Goal: Information Seeking & Learning: Stay updated

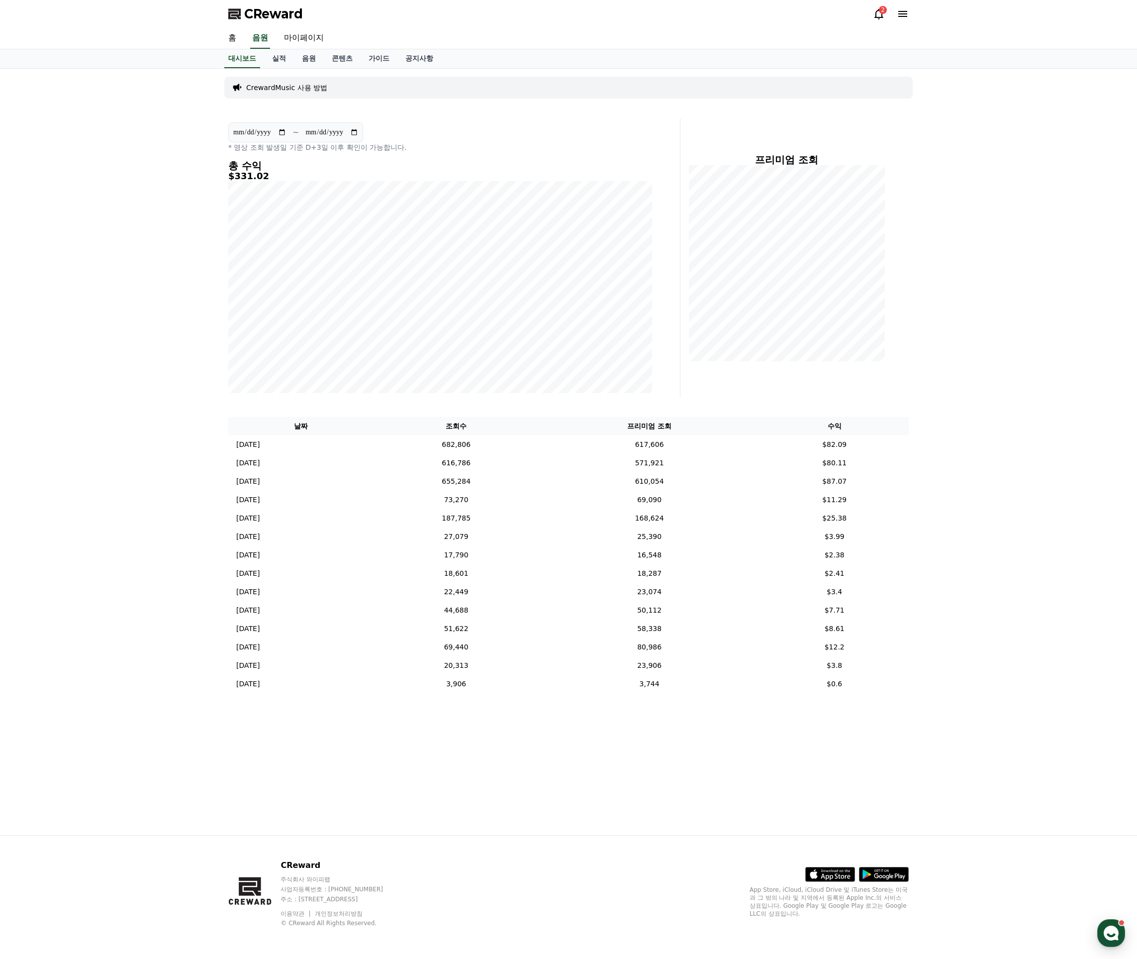
click at [280, 11] on span "CReward" at bounding box center [273, 14] width 59 height 16
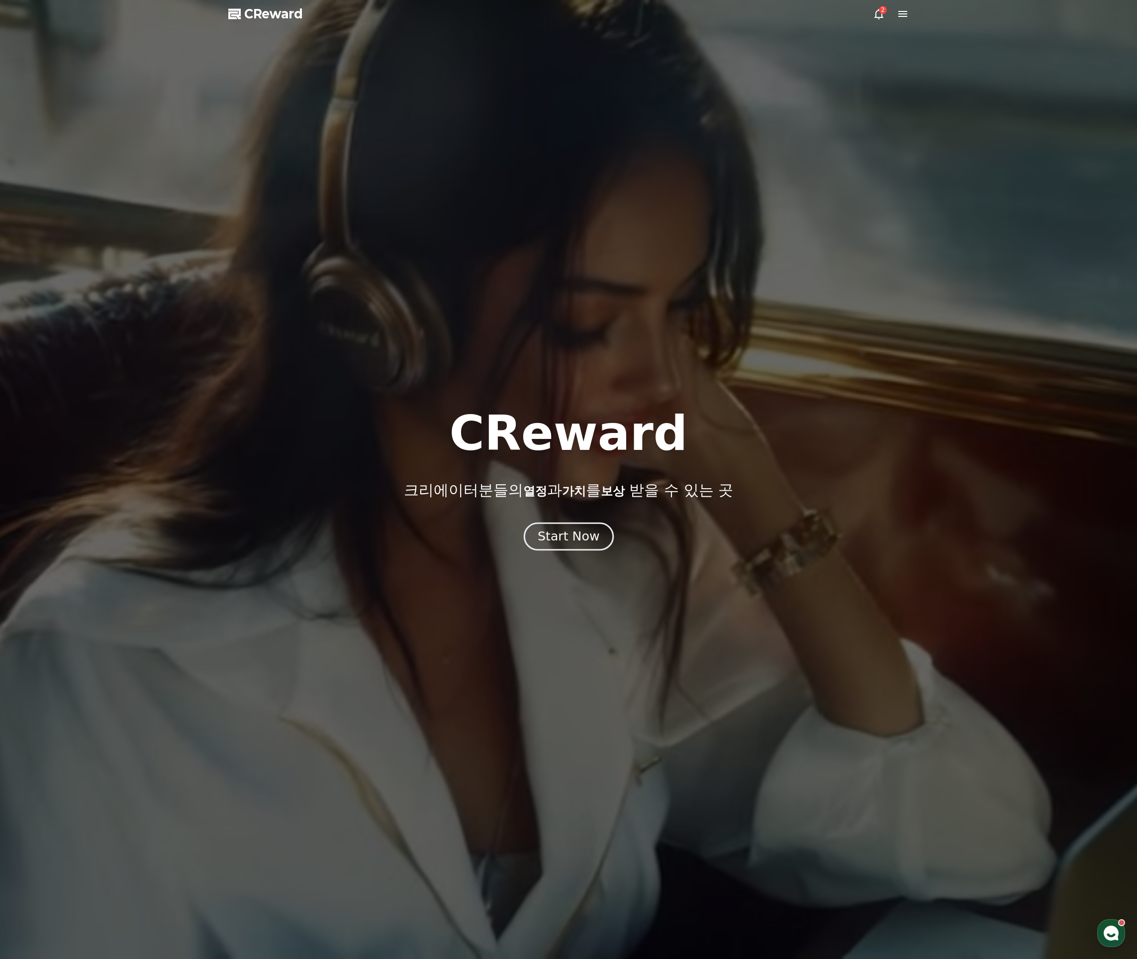
click at [588, 541] on div "Start Now" at bounding box center [569, 536] width 62 height 17
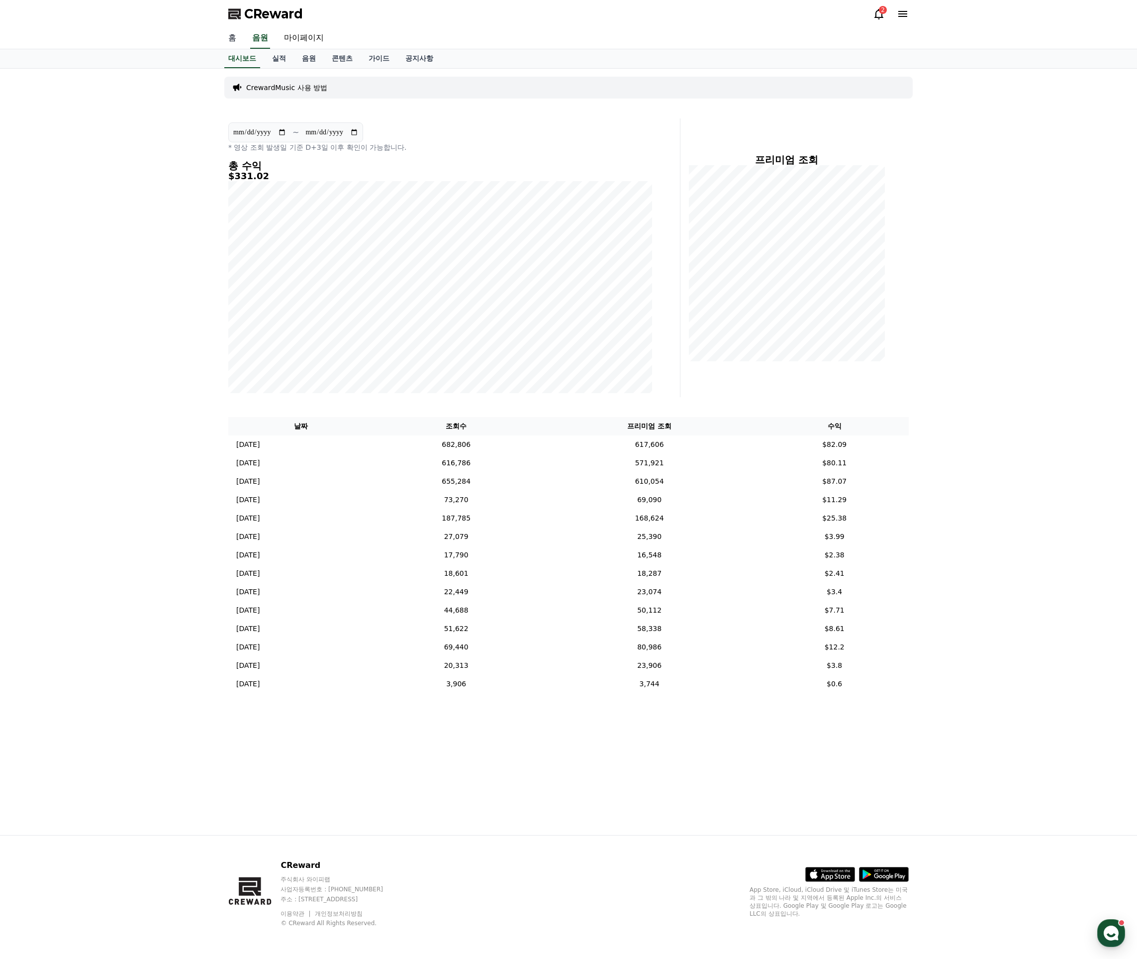
click at [240, 43] on link "홈" at bounding box center [232, 38] width 24 height 21
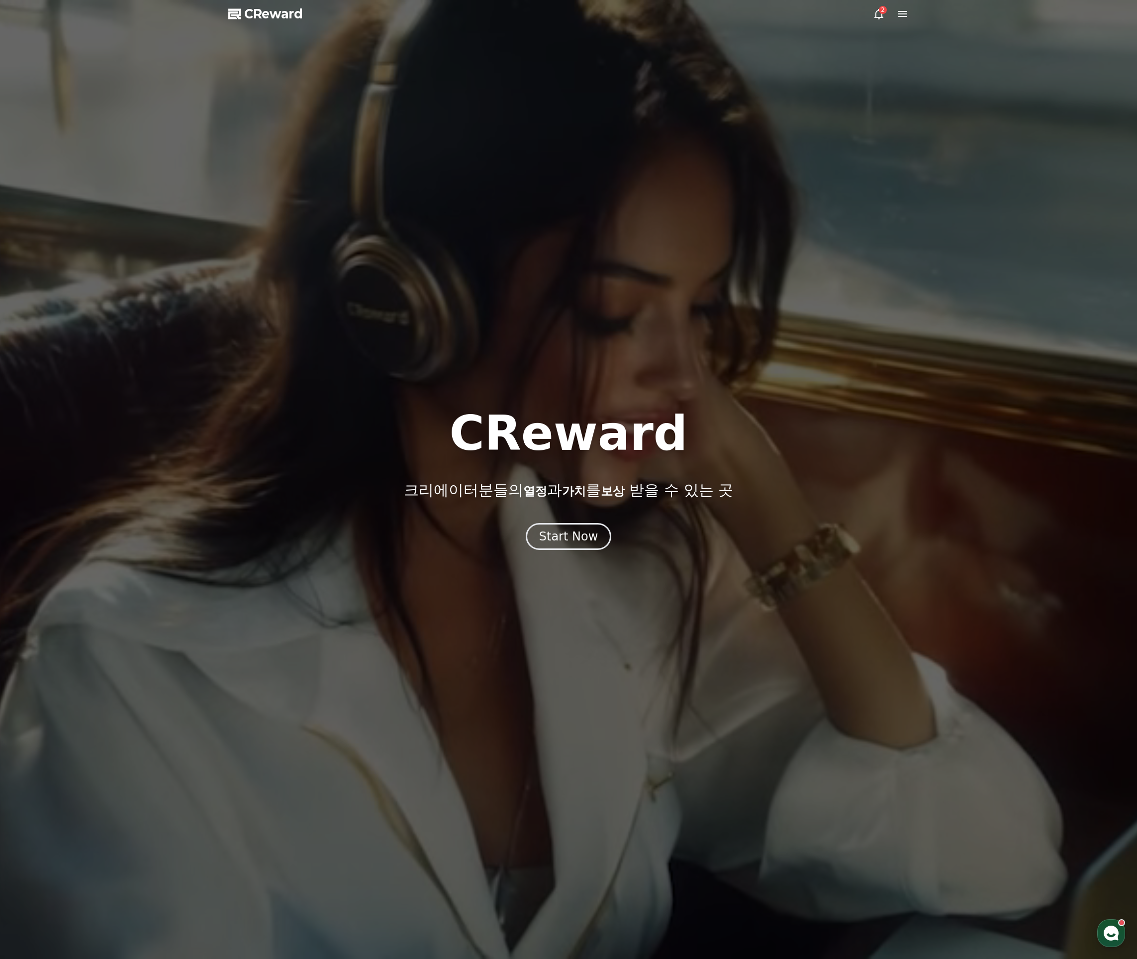
click at [875, 14] on icon at bounding box center [879, 14] width 12 height 12
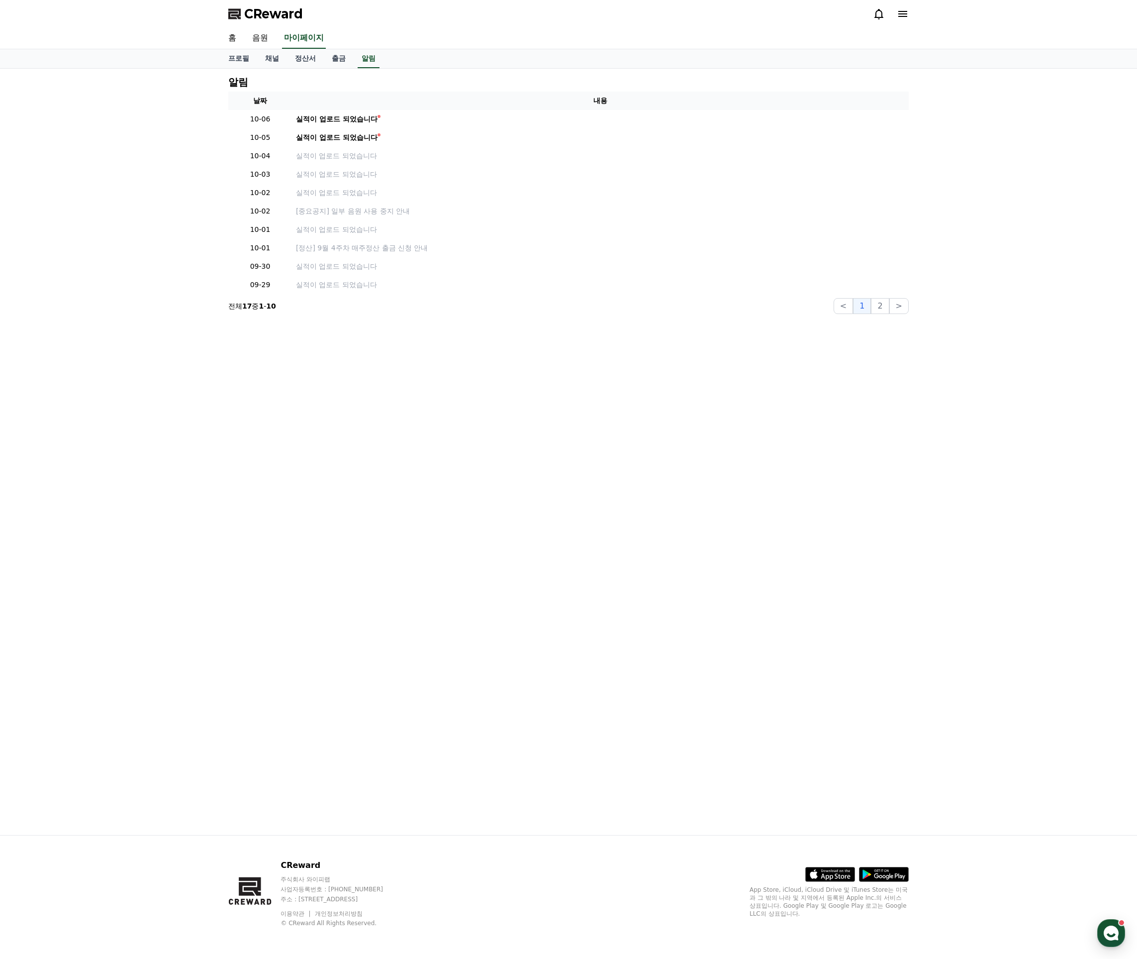
click at [896, 17] on div at bounding box center [891, 14] width 36 height 12
click at [899, 17] on icon at bounding box center [903, 14] width 9 height 6
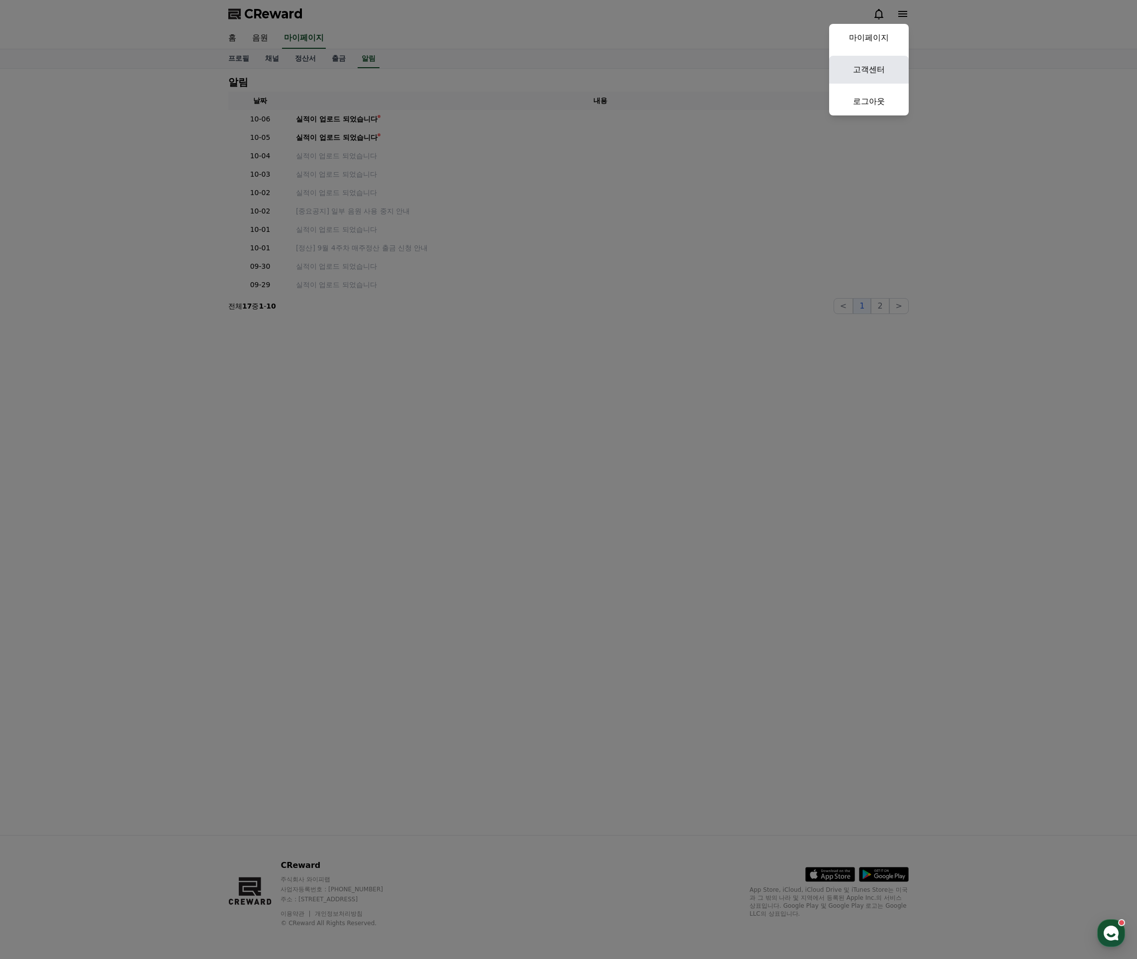
click at [878, 68] on link "고객센터" at bounding box center [869, 70] width 80 height 28
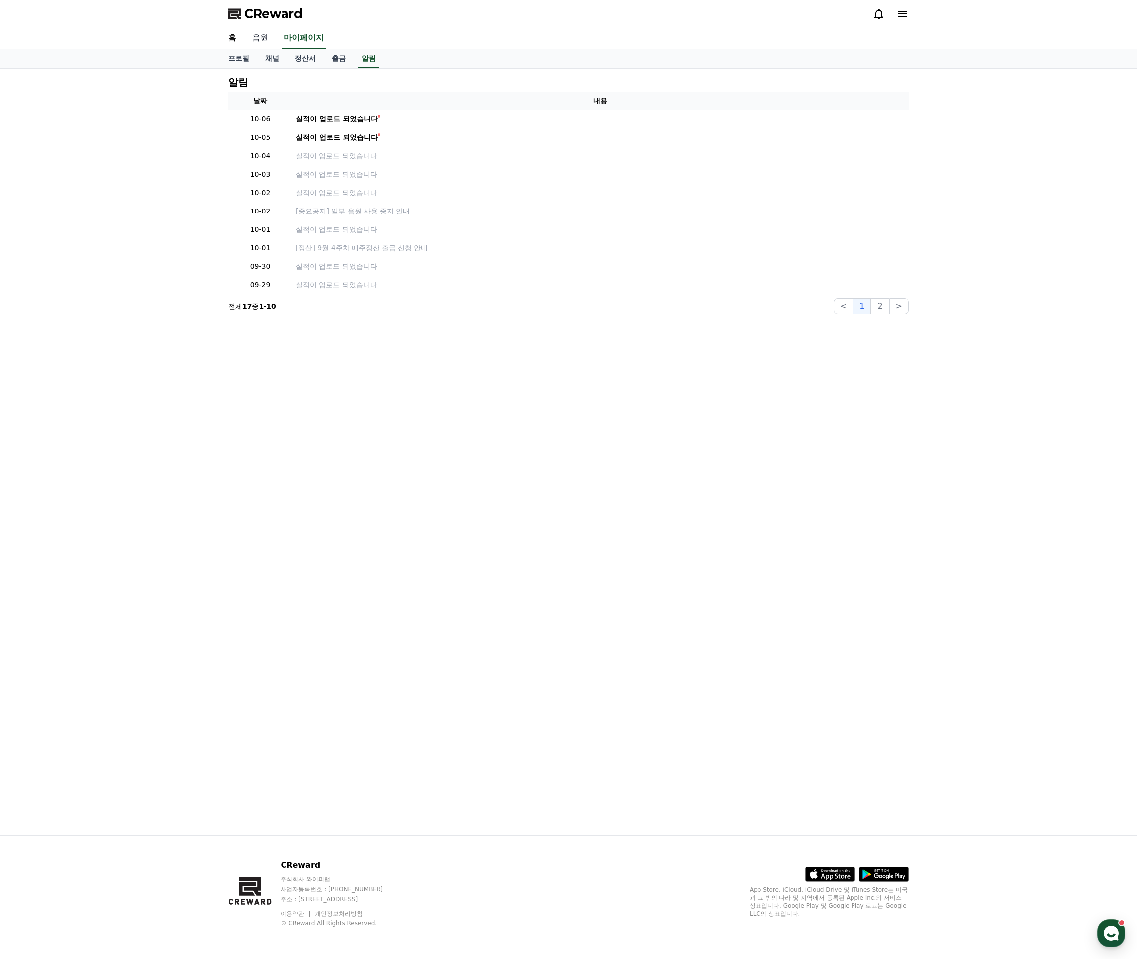
click at [244, 34] on link "음원" at bounding box center [260, 38] width 32 height 21
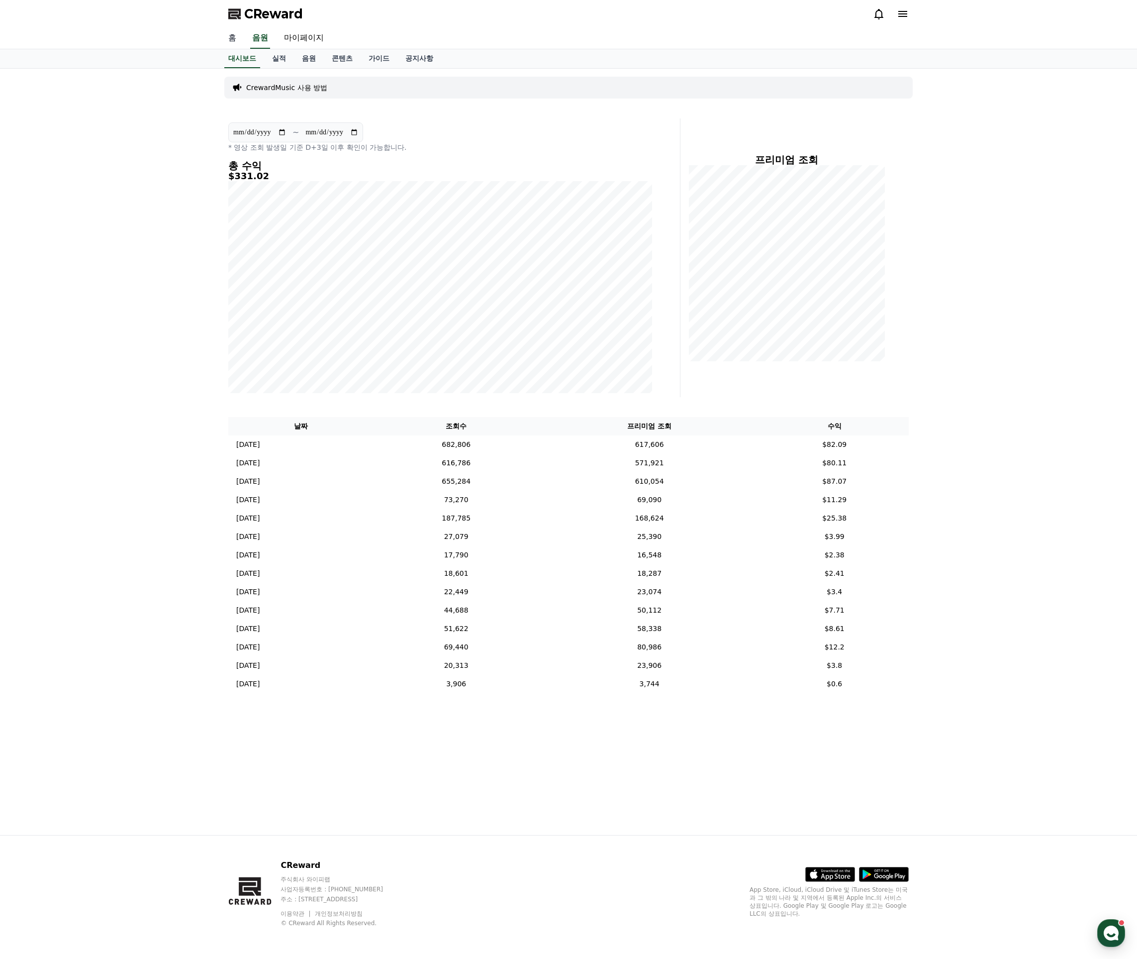
click at [236, 37] on link "홈" at bounding box center [232, 38] width 24 height 21
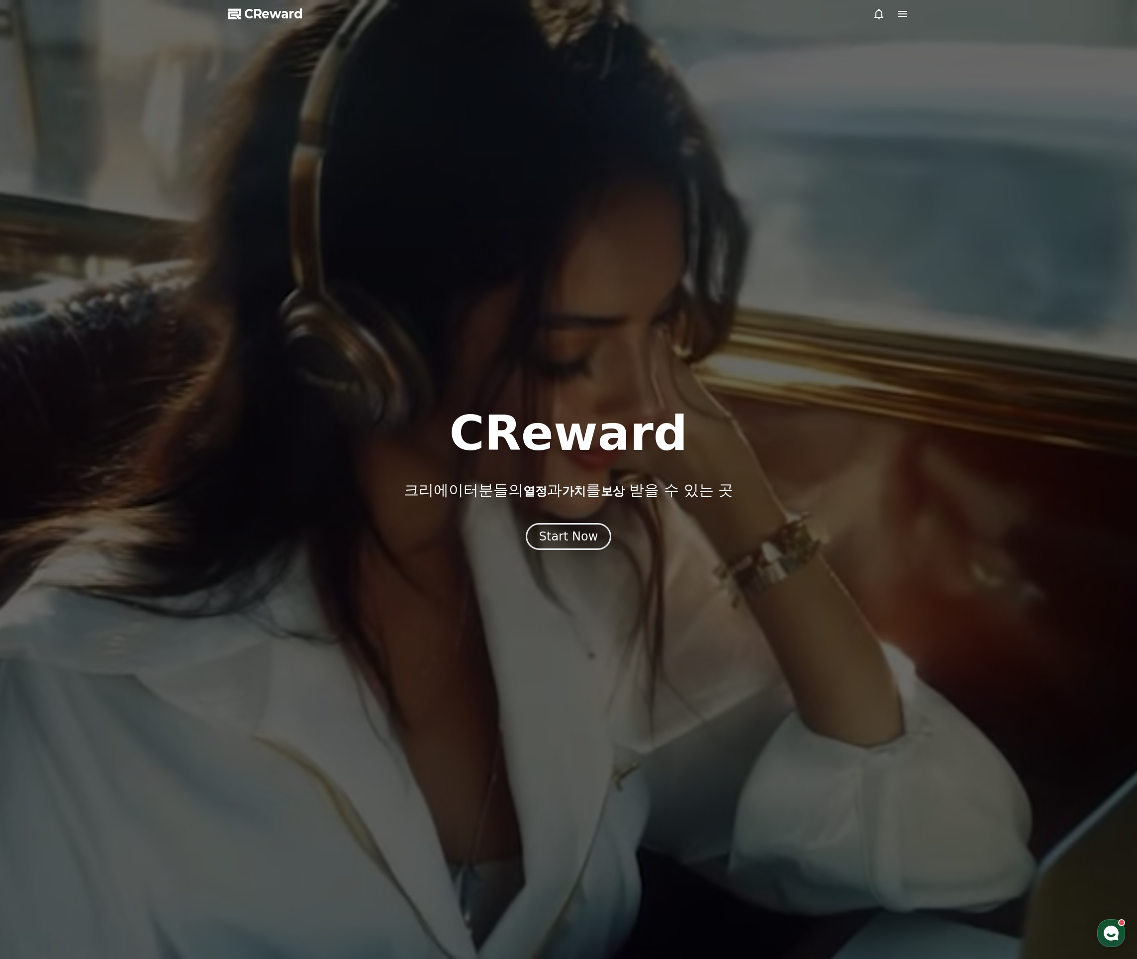
click at [573, 521] on div "CReward 크리에이터분들의 열정 과 가치 를 보상 받을 수 있는 곳 Start Now" at bounding box center [568, 479] width 1137 height 140
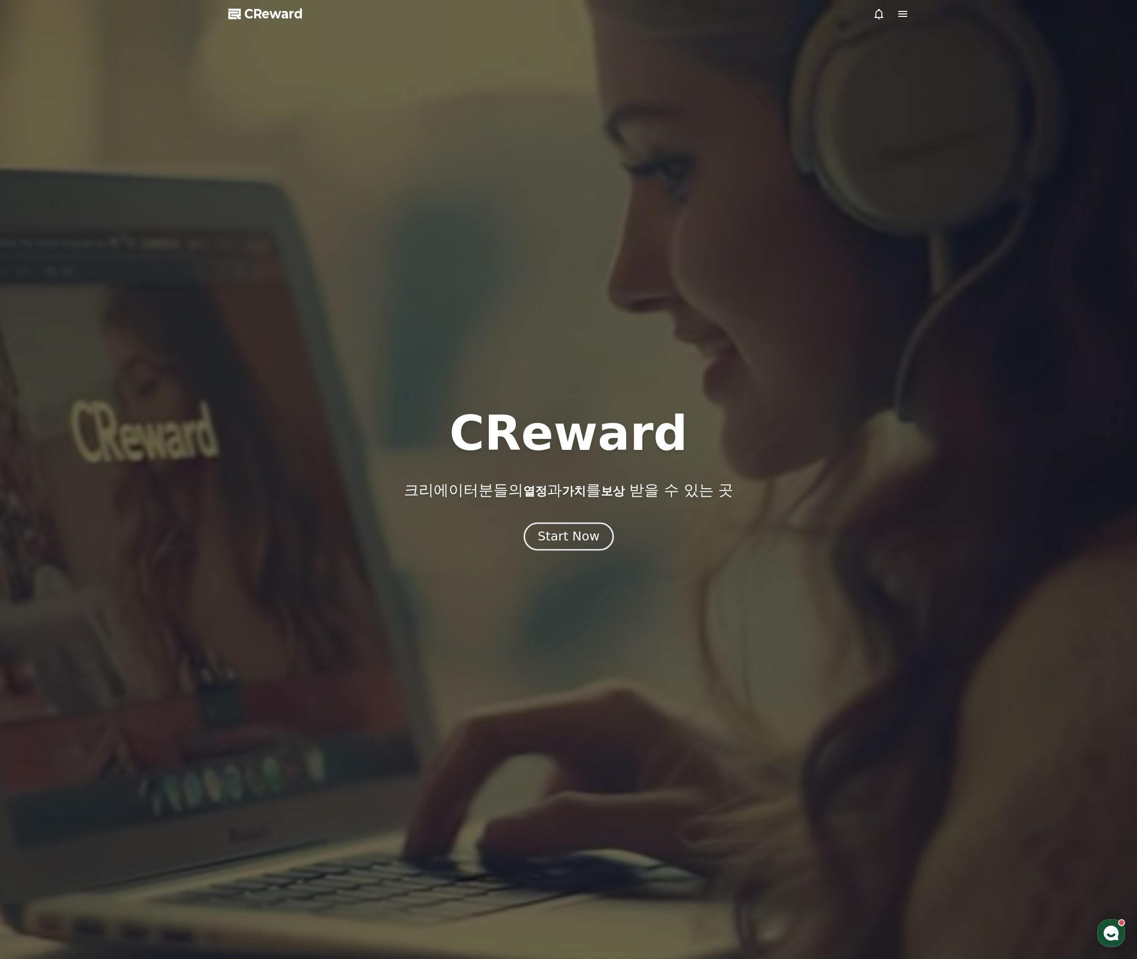
click at [574, 525] on button "Start Now" at bounding box center [568, 536] width 90 height 28
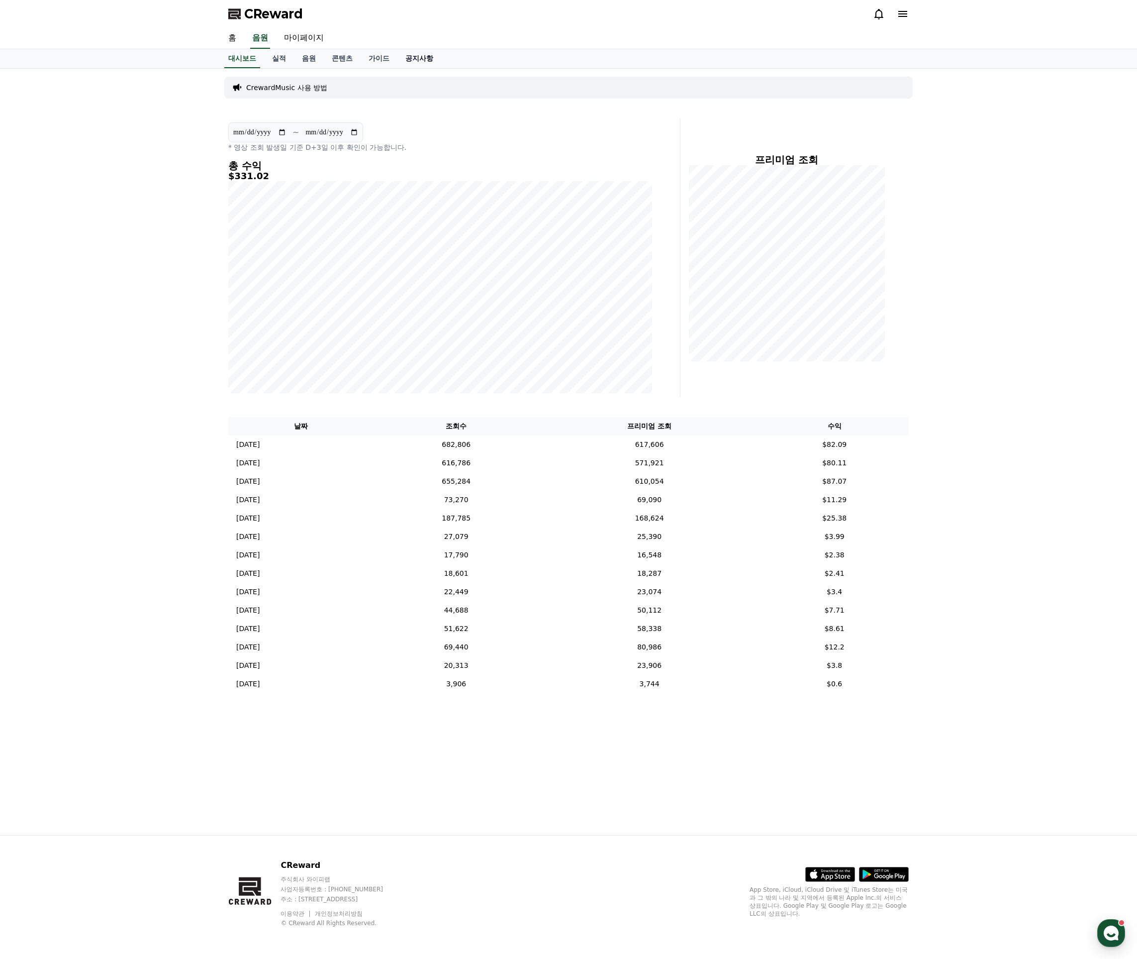
click at [399, 62] on link "공지사항" at bounding box center [420, 58] width 44 height 19
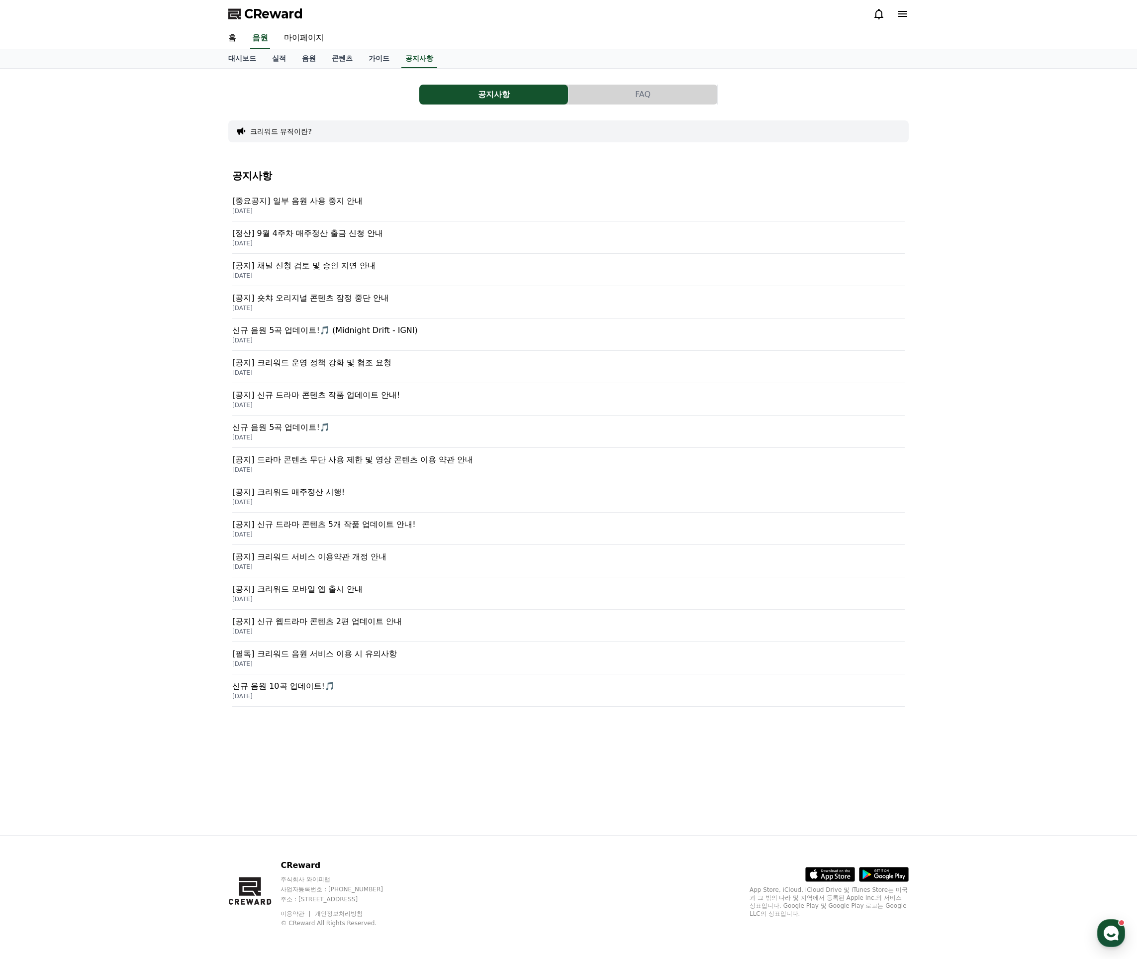
click at [335, 236] on p "[정산] 9월 4주차 매주정산 출금 신청 안내" at bounding box center [568, 233] width 673 height 12
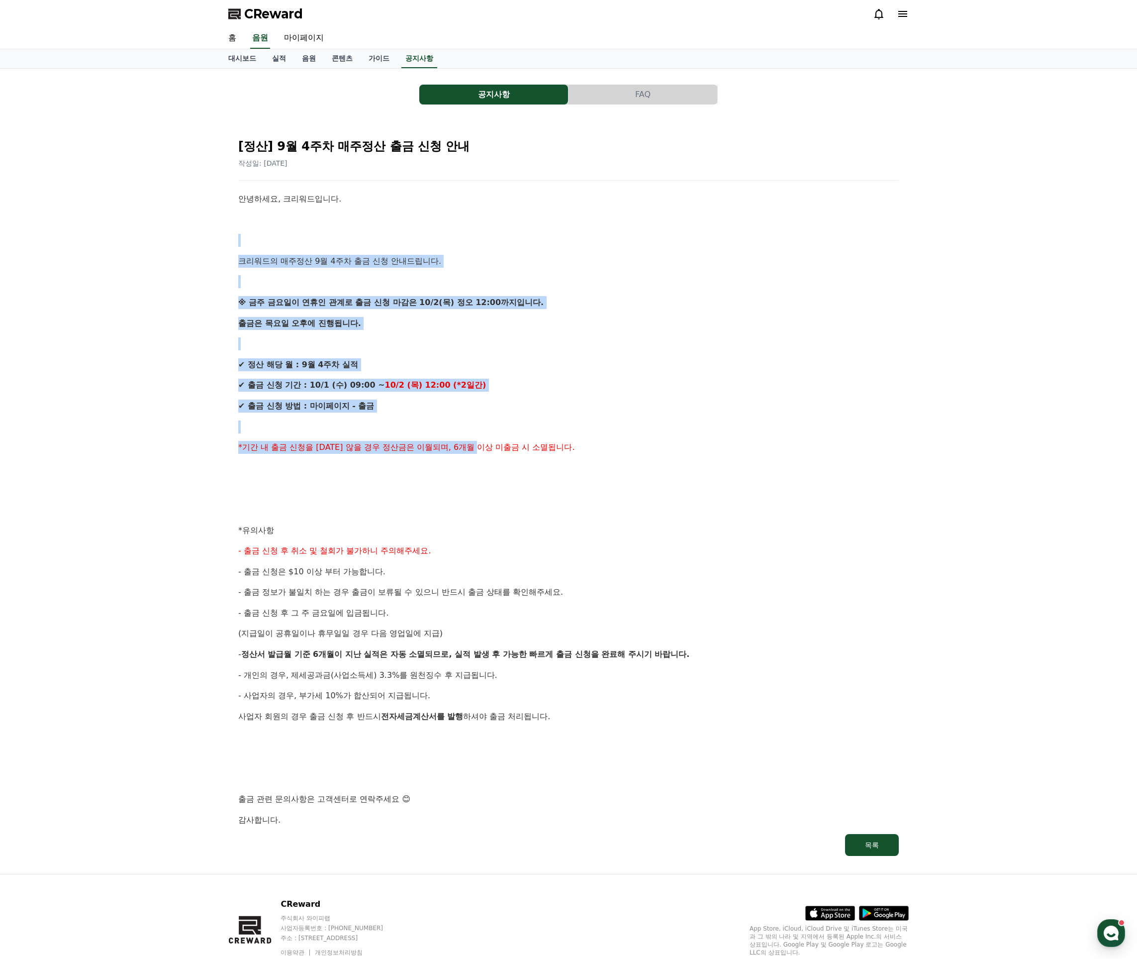
drag, startPoint x: 312, startPoint y: 259, endPoint x: 455, endPoint y: 447, distance: 236.1
click at [455, 446] on div "안녕하세요, 크리워드입니다. 크리워드의 매주정산 9월 4주차 출금 신청 안내드립니다. ※ 금주 [DATE]이 연휴인 관계로 출금 신청 마감은 …" at bounding box center [568, 509] width 661 height 633
click at [455, 447] on span "*기간 내 출금 신청을 [DATE] 않을 경우 정산금은 이월되며, 6개월 이상 미출금 시 소멸됩니다." at bounding box center [406, 446] width 337 height 9
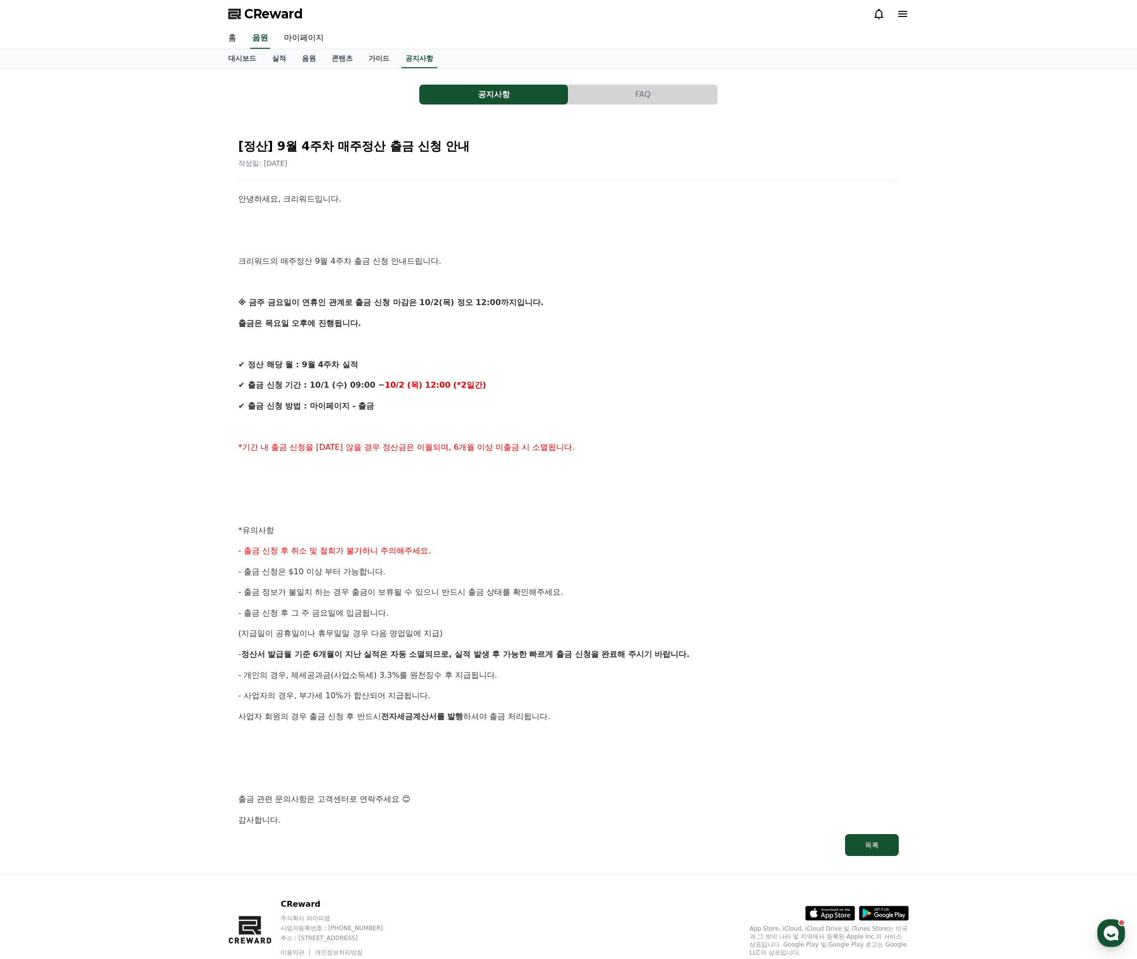
click at [473, 425] on p at bounding box center [568, 426] width 661 height 13
click at [472, 424] on p at bounding box center [568, 426] width 661 height 13
click at [510, 387] on p "✔ 출금 신청 기간 : [DATE] 09:00 ~ [DATE] 12:00 (*2일간)" at bounding box center [568, 385] width 661 height 13
click at [502, 381] on p "✔ 출금 신청 기간 : [DATE] 09:00 ~ [DATE] 12:00 (*2일간)" at bounding box center [568, 385] width 661 height 13
drag, startPoint x: 269, startPoint y: 295, endPoint x: 521, endPoint y: 315, distance: 253.1
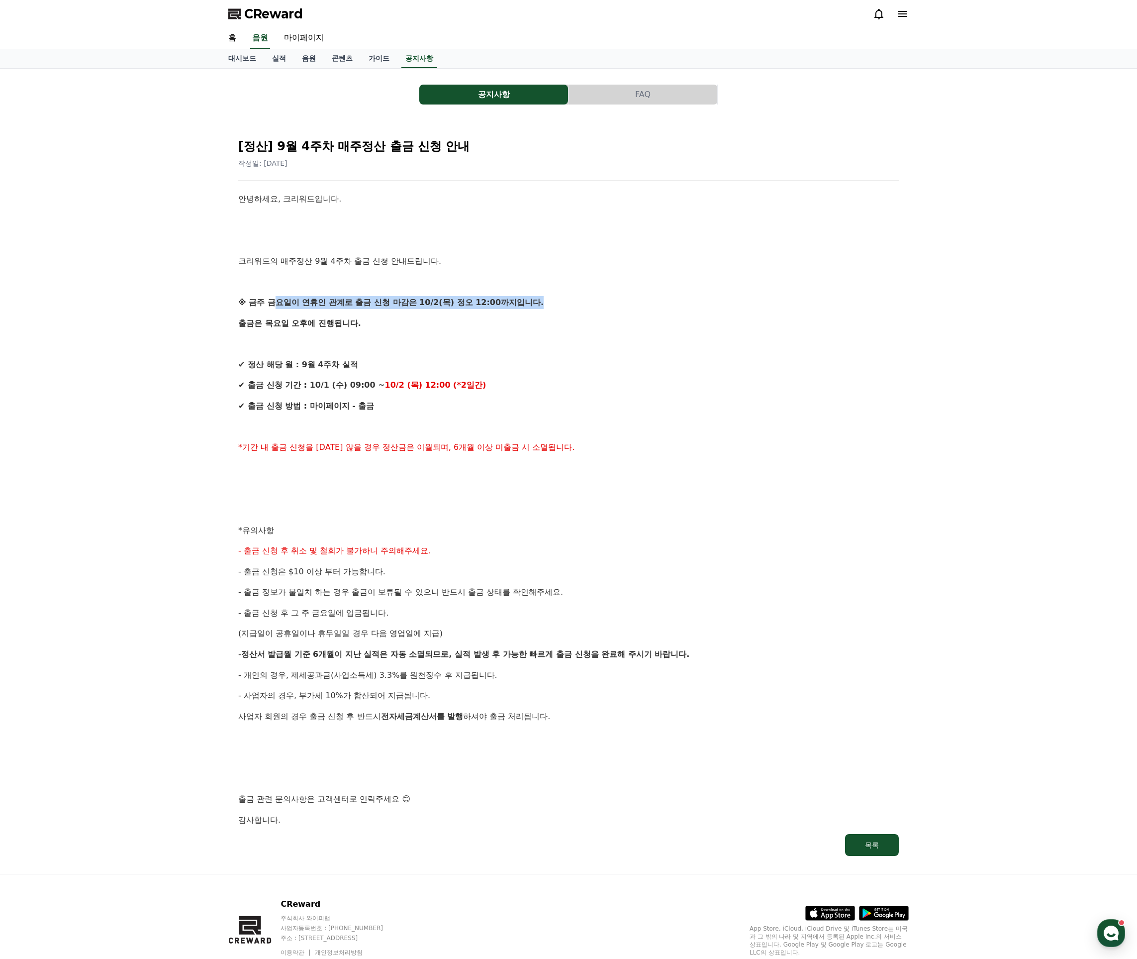
click at [518, 311] on div "안녕하세요, 크리워드입니다. 크리워드의 매주정산 9월 4주차 출금 신청 안내드립니다. ※ 금주 [DATE]이 연휴인 관계로 출금 신청 마감은 …" at bounding box center [568, 509] width 661 height 633
click at [521, 317] on p "출금은 목요일 오후에 진행됩니다." at bounding box center [568, 323] width 661 height 13
click at [454, 337] on p at bounding box center [568, 343] width 661 height 13
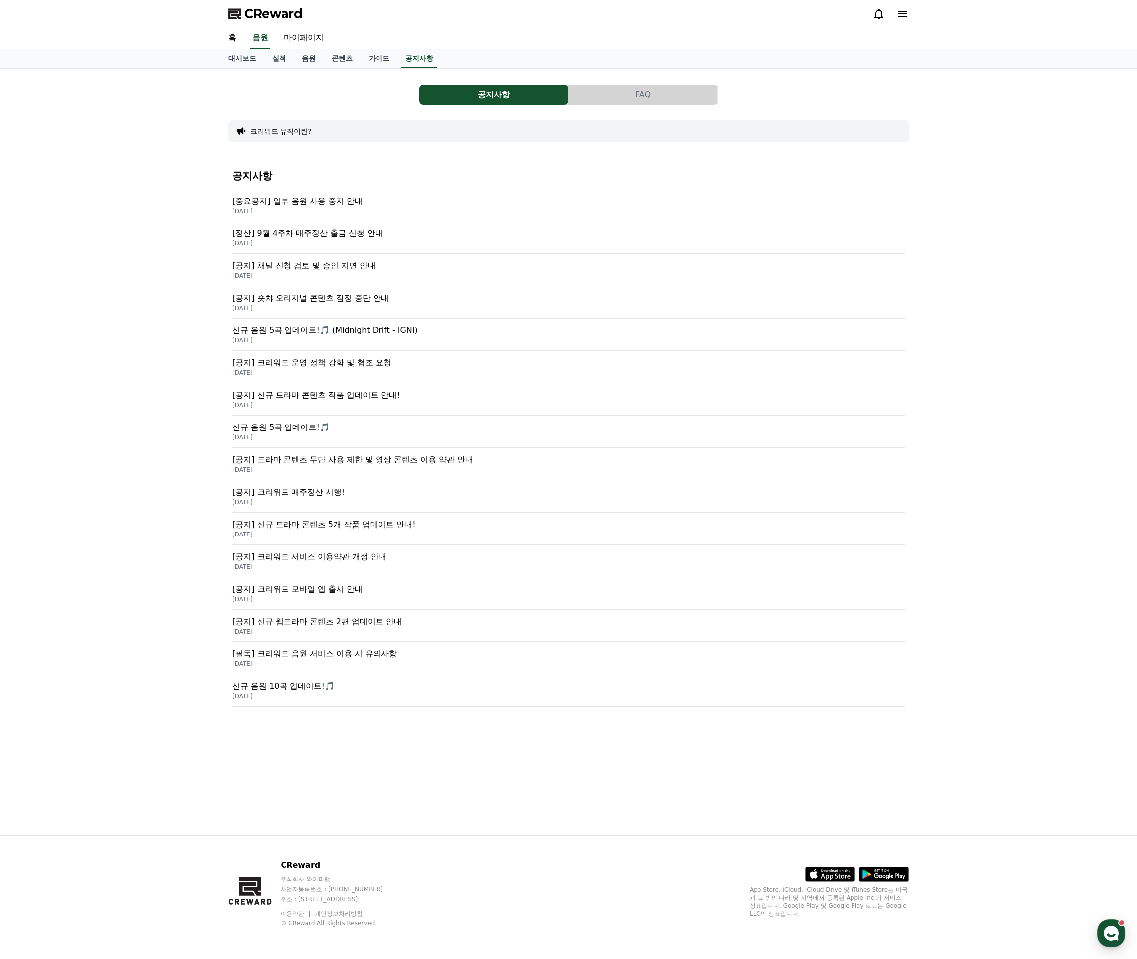
click at [321, 201] on p "[중요공지] 일부 음원 사용 중지 안내" at bounding box center [568, 201] width 673 height 12
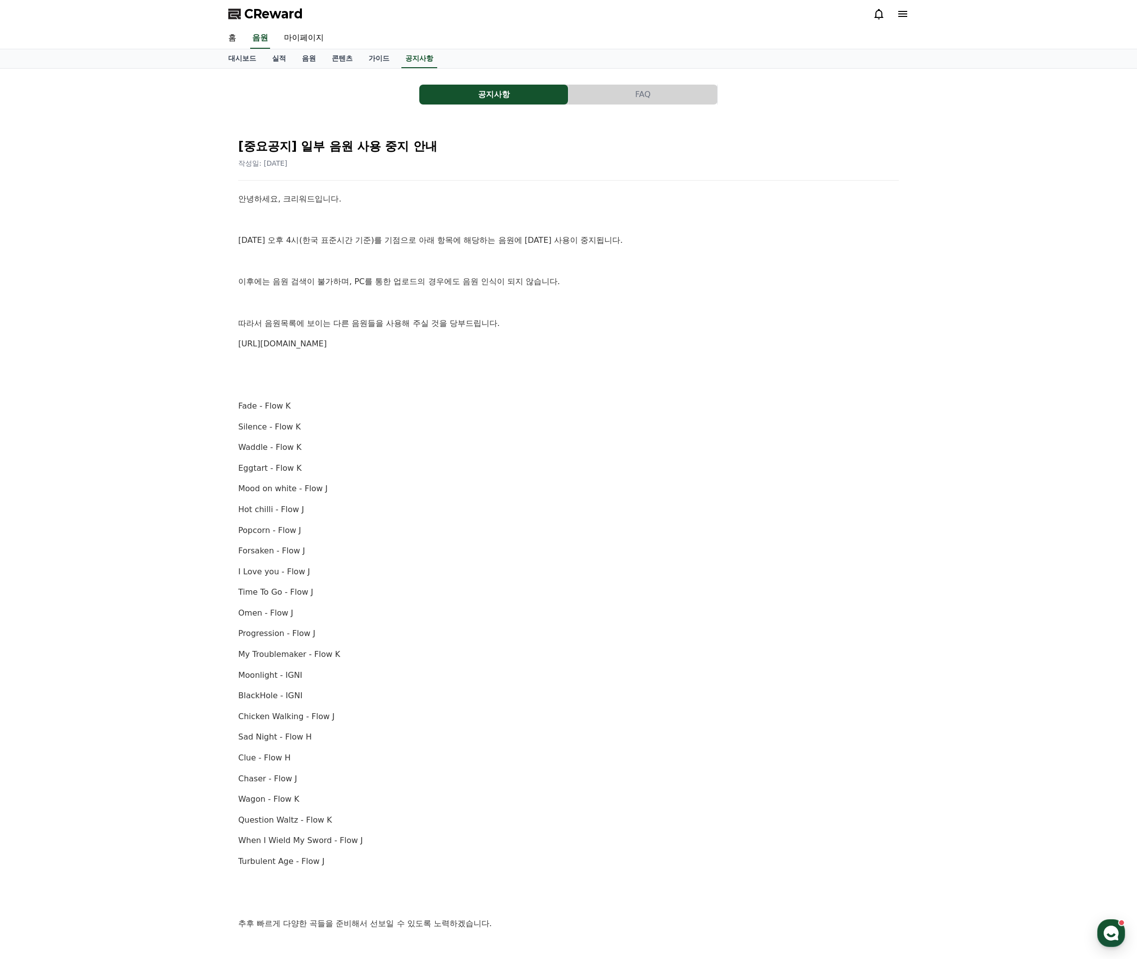
click at [409, 355] on div "안녕하세요, 크리워드입니다. [DATE] 오후 4시(한국 표준시간 기준)를 기점으로 아래 항목에 해당하는 음원에 [DATE] 사용이 중지됩니다…" at bounding box center [568, 582] width 661 height 779
